Goal: Task Accomplishment & Management: Use online tool/utility

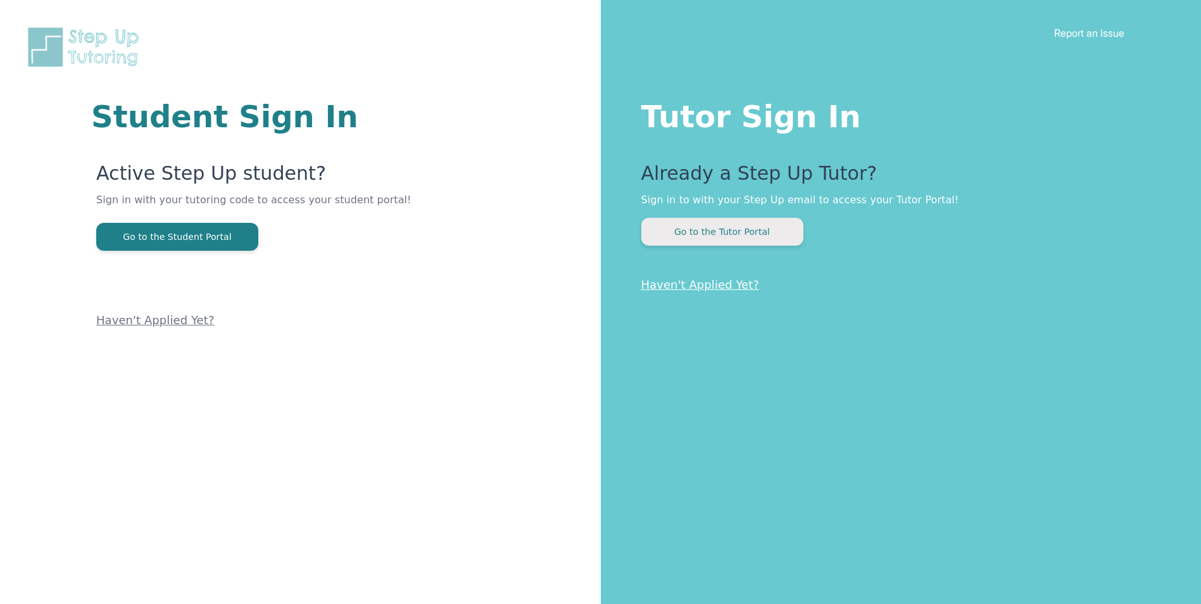
click at [660, 236] on button "Go to the Tutor Portal" at bounding box center [722, 232] width 162 height 28
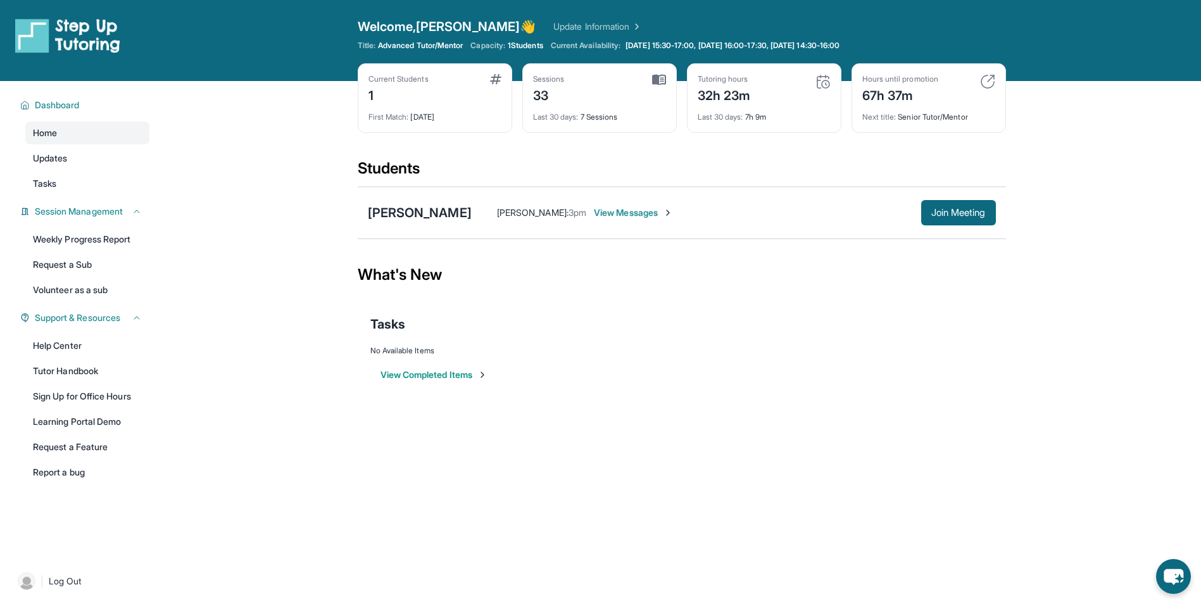
click at [453, 513] on div "Open sidebar Welcome, [PERSON_NAME] 👋 Update Information Title: Advanced Tutor/…" at bounding box center [600, 302] width 1201 height 604
click at [1190, 367] on main "Current Students 1 First Match : [DATE] Sessions 33 Last 30 days : 7 Sessions T…" at bounding box center [681, 246] width 1039 height 331
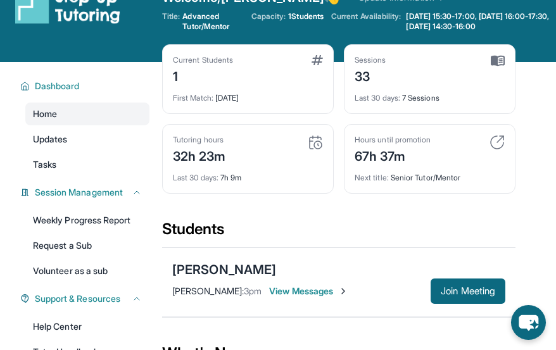
scroll to position [23, 0]
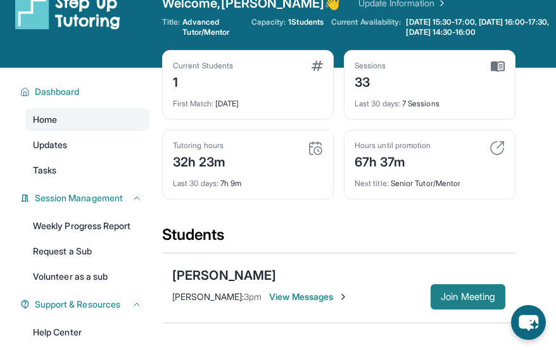
click at [442, 294] on span "Join Meeting" at bounding box center [468, 297] width 54 height 8
